Goal: Information Seeking & Learning: Learn about a topic

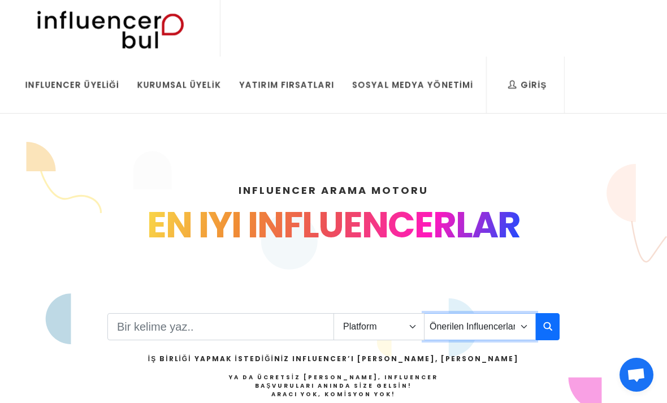
click at [514, 328] on select "Önerilen Influencerlar Aile & Çocuk & Ebeveyn Alışveriş & Giyim & Aksesuar Arab…" at bounding box center [480, 326] width 112 height 27
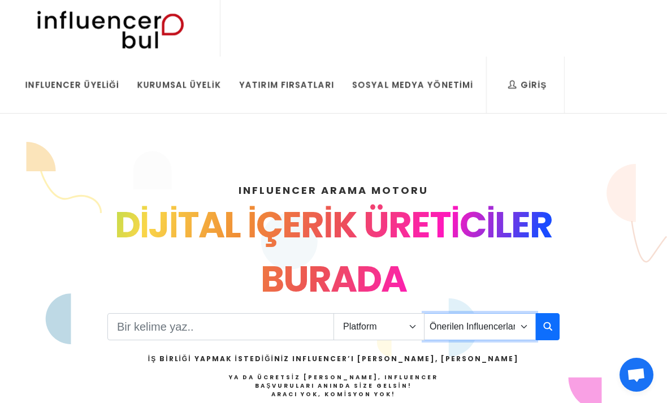
select select "40"
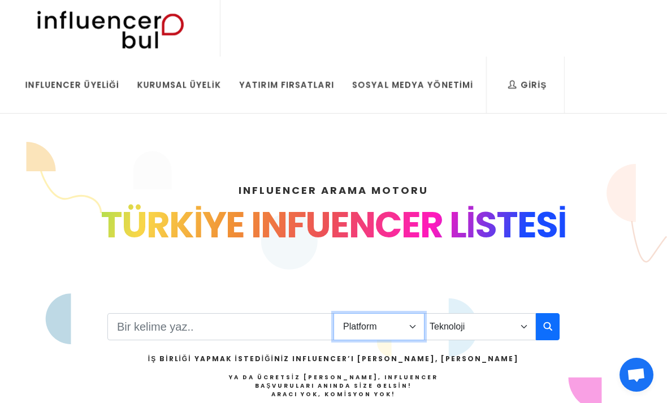
click at [399, 327] on select "Platform Instagram Facebook Youtube Tiktok Twitter Twitch" at bounding box center [379, 326] width 91 height 27
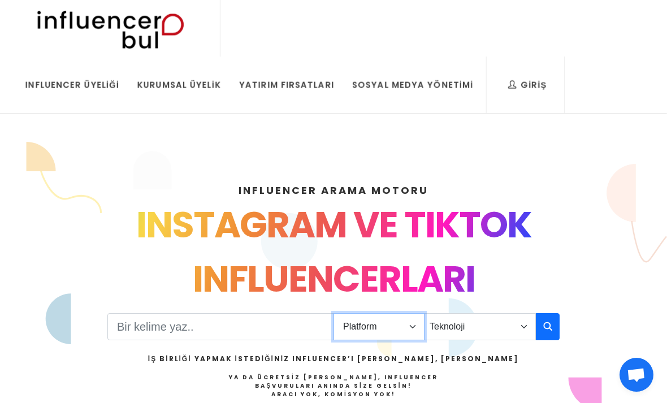
select select "1"
click at [540, 329] on button "button" at bounding box center [548, 326] width 24 height 27
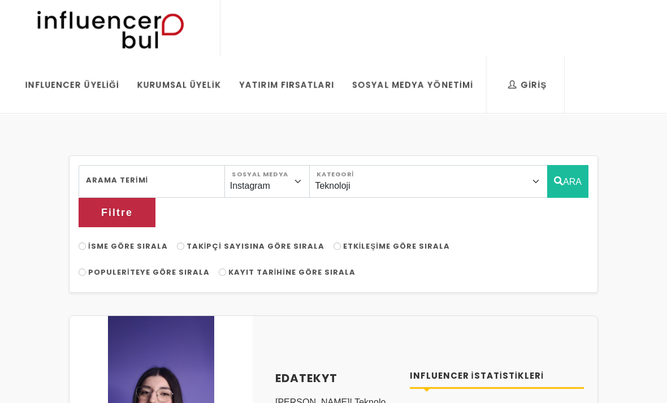
select select "40"
click at [270, 241] on span "Takipçi Sayısına Göre Sırala" at bounding box center [256, 246] width 138 height 11
click at [184, 243] on input "Takipçi Sayısına Göre Sırala" at bounding box center [180, 246] width 7 height 7
radio input "true"
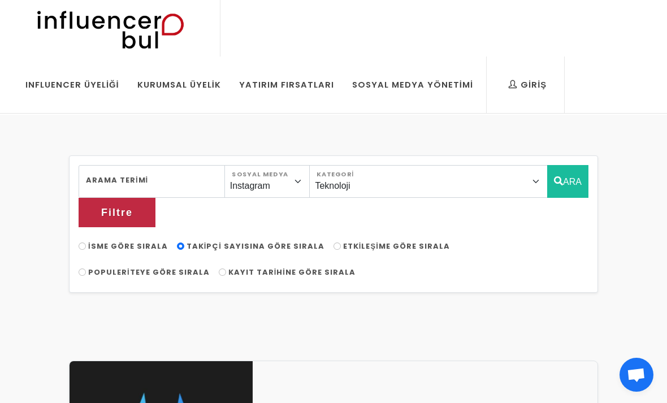
click at [210, 267] on span "Populeriteye Göre Sırala" at bounding box center [149, 272] width 122 height 11
click at [86, 269] on input "Populeriteye Göre Sırala" at bounding box center [82, 272] width 7 height 7
radio input "true"
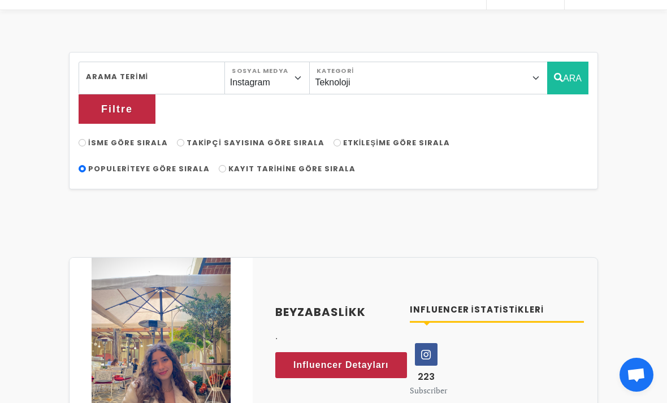
scroll to position [104, 0]
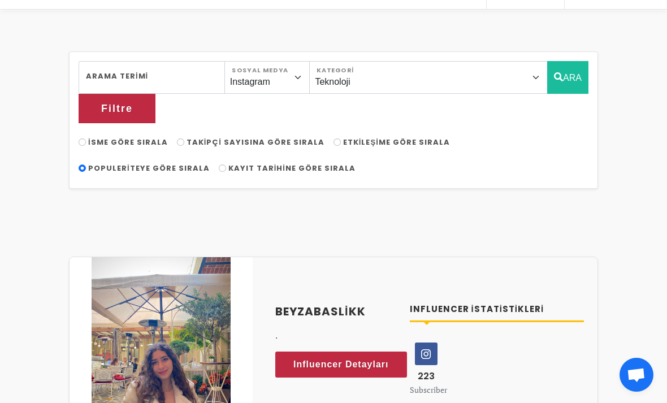
click at [407, 352] on icon at bounding box center [417, 365] width 21 height 26
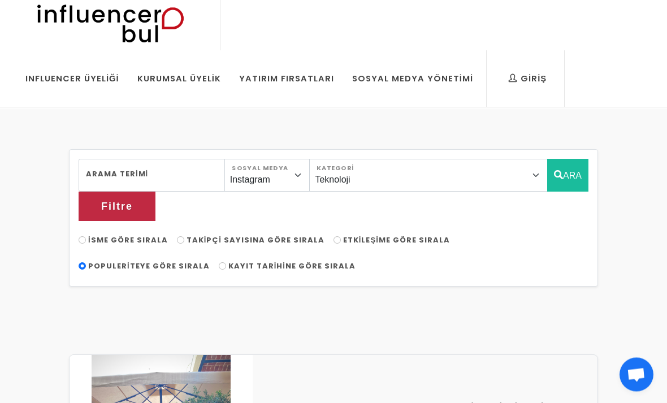
scroll to position [0, 0]
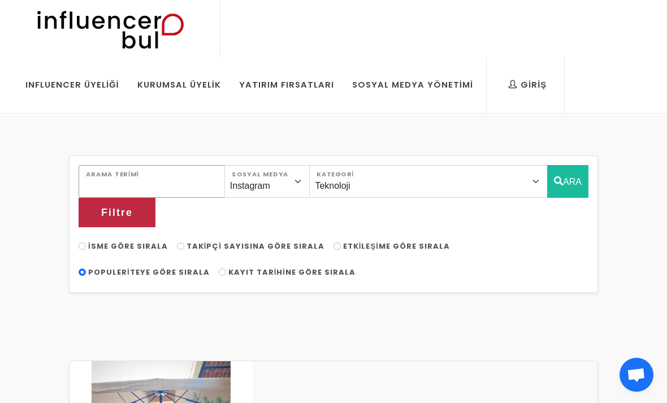
click at [160, 184] on input "Arama Terimi" at bounding box center [152, 181] width 146 height 33
type input "Dijital"
click at [547, 187] on button "ARA" at bounding box center [567, 181] width 41 height 33
click at [547, 178] on button "ARA" at bounding box center [567, 181] width 41 height 33
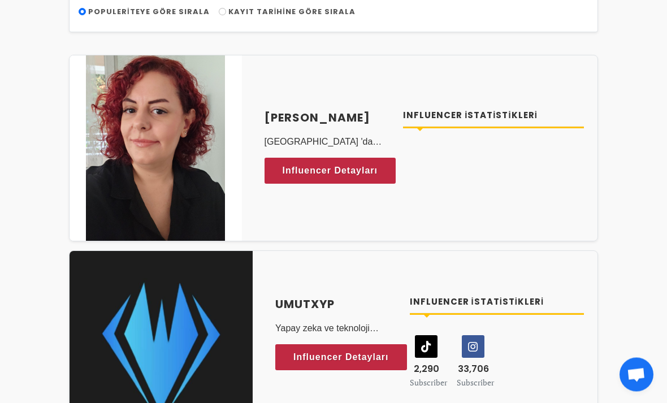
scroll to position [261, 0]
click at [308, 296] on h4 "umutxyp" at bounding box center [335, 304] width 121 height 17
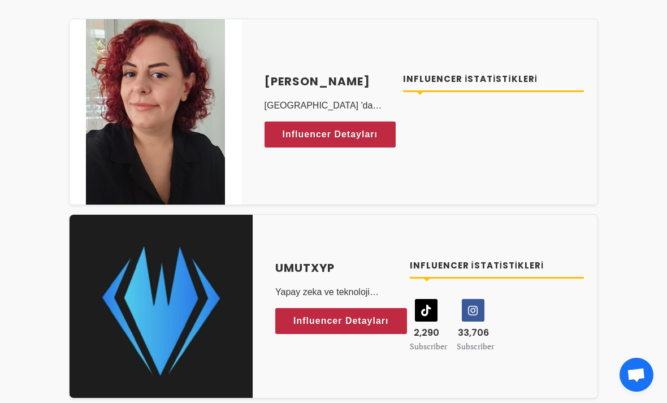
click at [186, 117] on img at bounding box center [155, 111] width 139 height 185
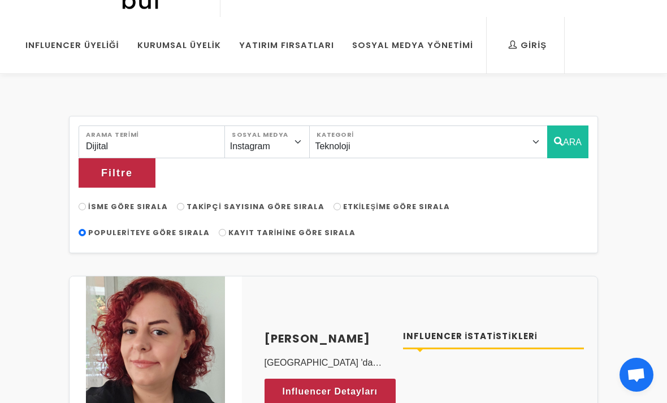
scroll to position [0, 0]
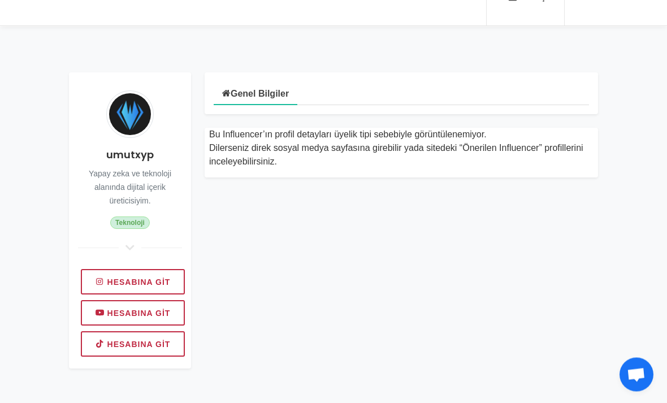
scroll to position [88, 0]
click at [163, 277] on link "Hesabına git" at bounding box center [133, 281] width 104 height 25
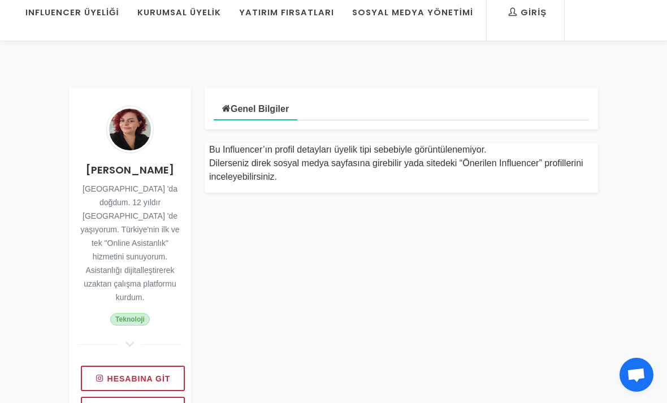
scroll to position [73, 0]
click at [161, 365] on link "Hesabına git" at bounding box center [133, 377] width 104 height 25
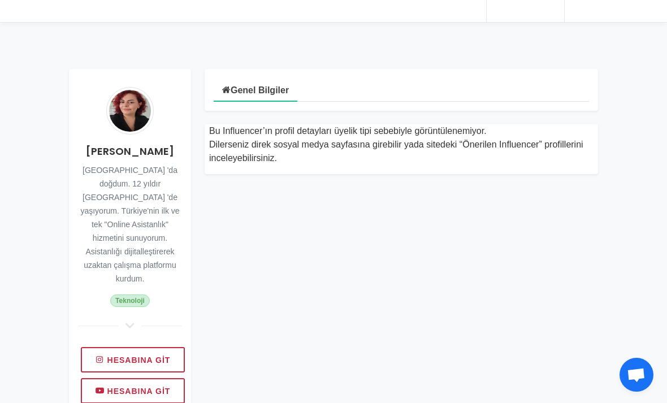
click at [153, 378] on link "Hesabına git" at bounding box center [133, 390] width 104 height 25
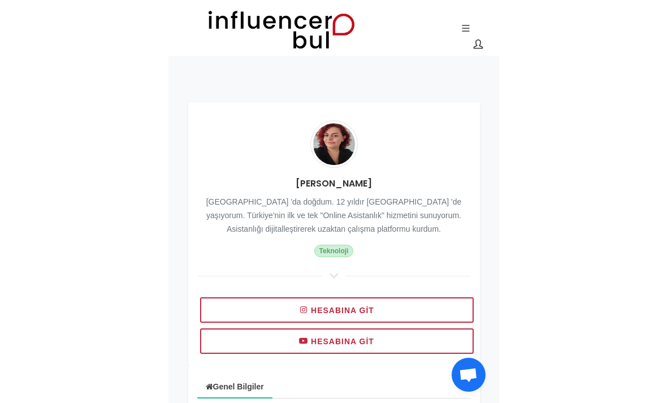
scroll to position [73, 0]
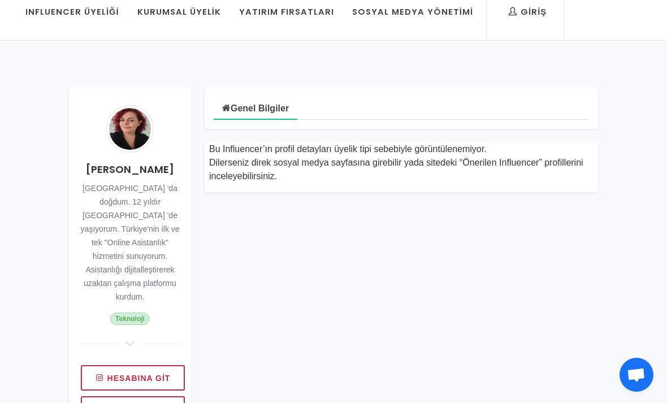
click at [548, 317] on div "Genel Bilgiler Bu Influencer’ın profil detayları üyelik tipi sebebiyle görüntül…" at bounding box center [401, 260] width 407 height 347
